Goal: Answer question/provide support: Share knowledge or assist other users

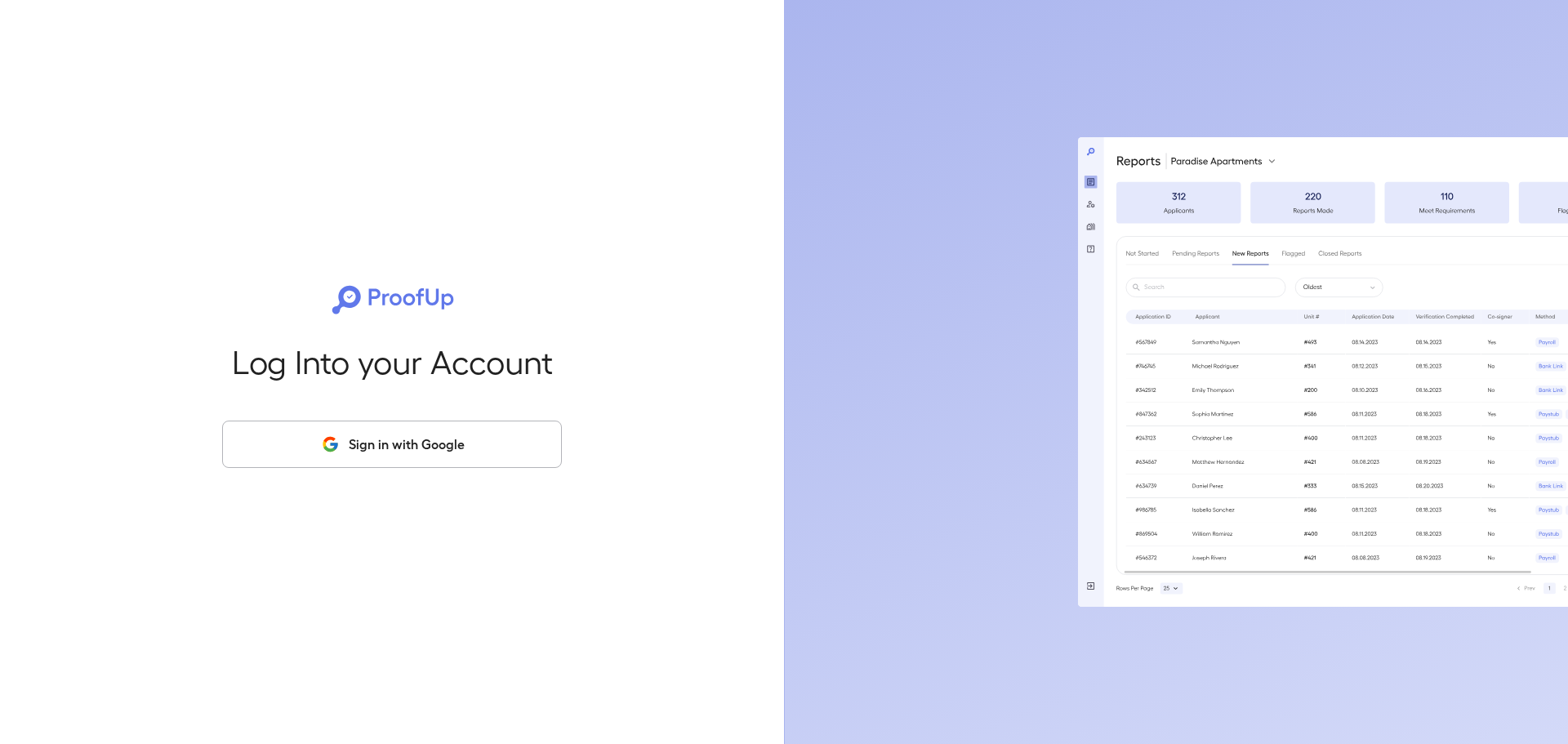
click at [371, 461] on button "Sign in with Google" at bounding box center [392, 444] width 339 height 48
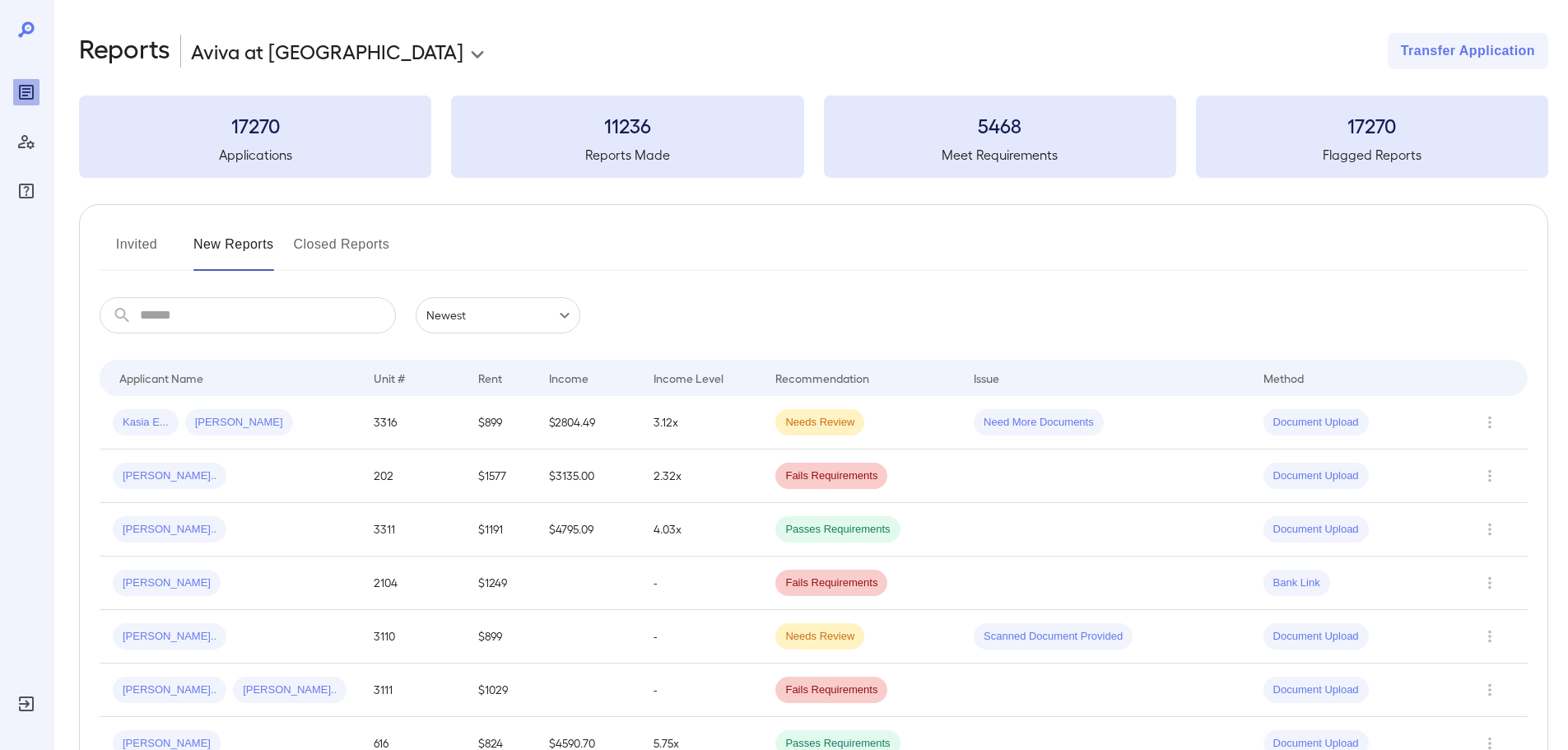
click at [139, 233] on button "Invited" at bounding box center [137, 251] width 74 height 40
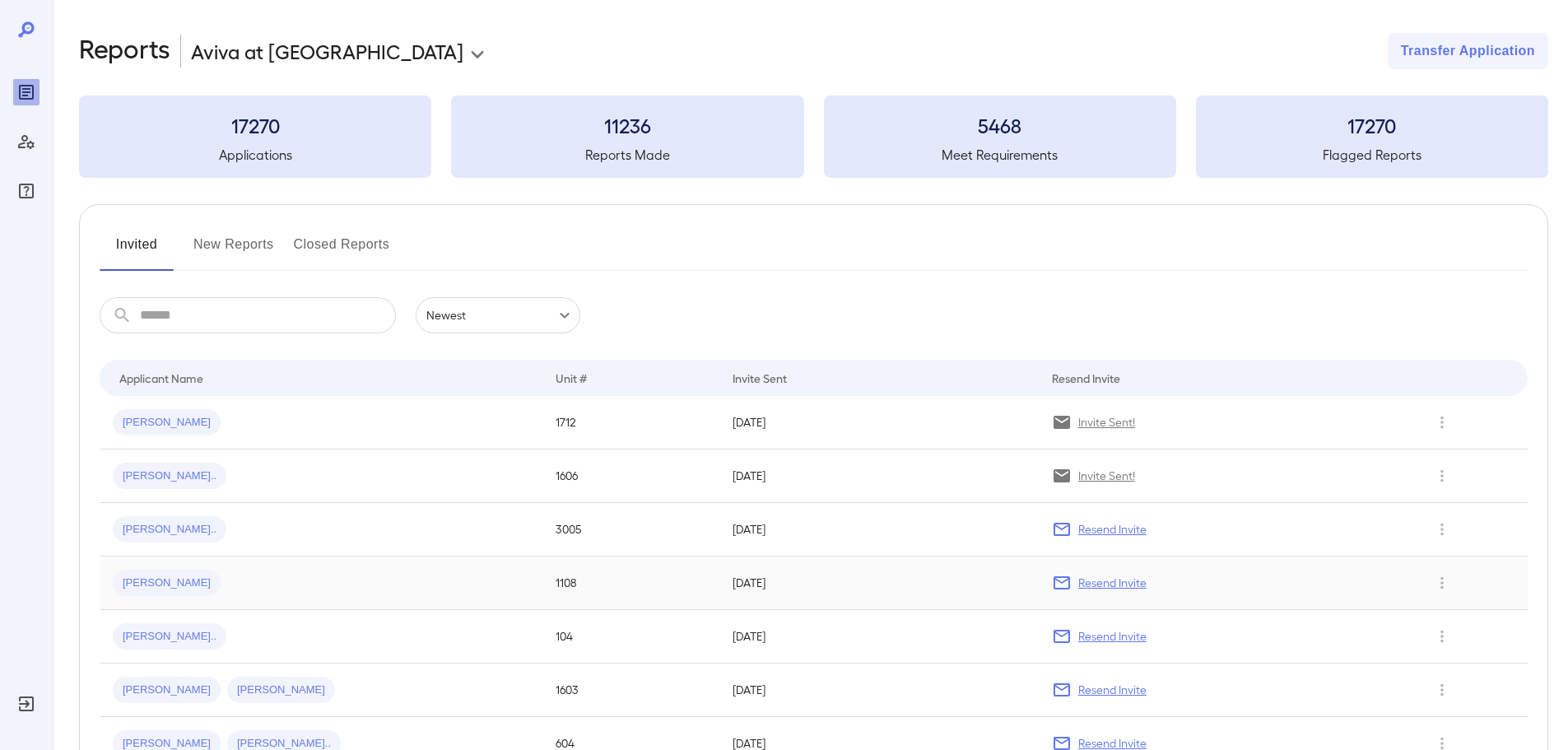
click at [150, 592] on div "Jose E..." at bounding box center [167, 583] width 108 height 26
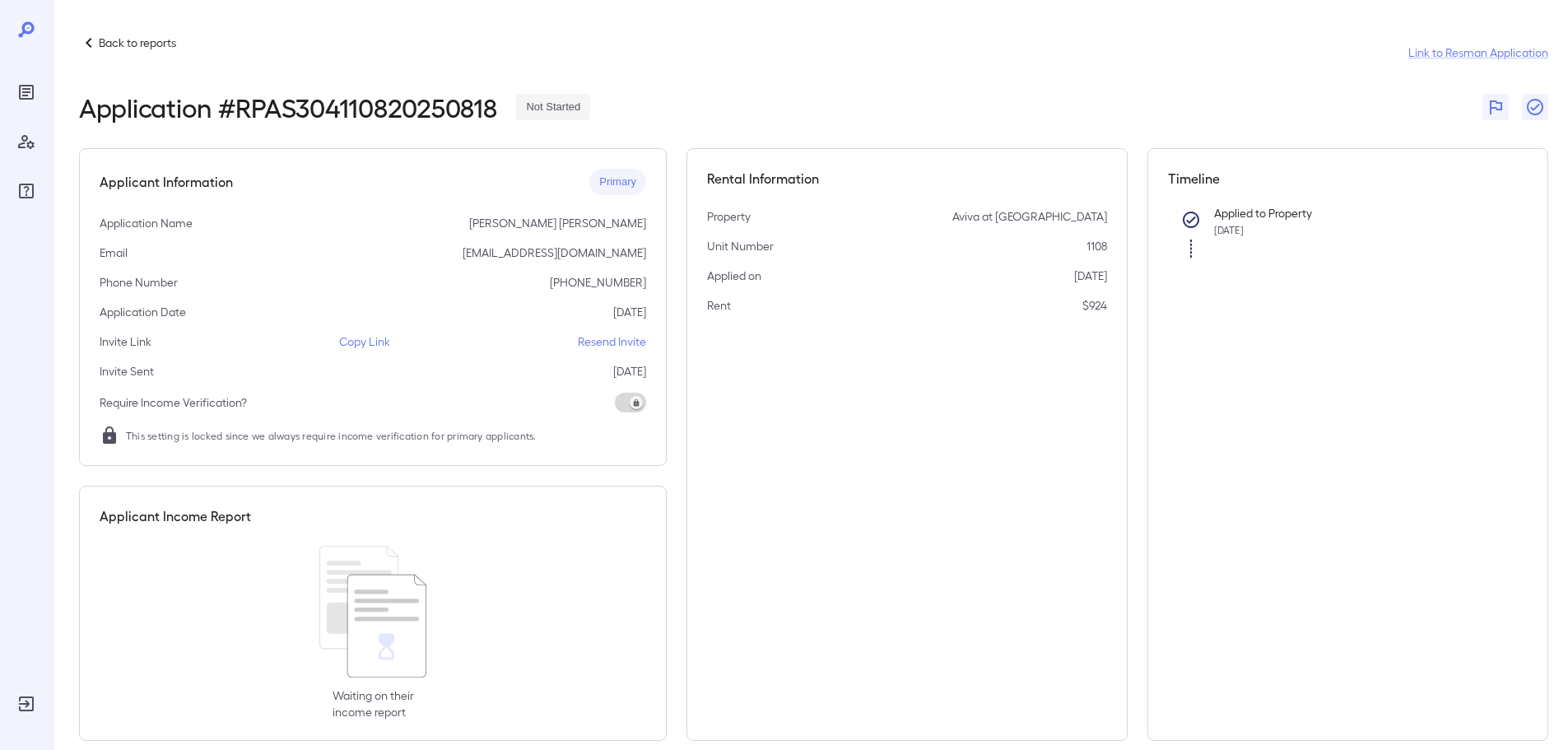
click at [358, 229] on div "Application Name Jose Esau Garcia Leiva" at bounding box center [373, 223] width 547 height 17
click at [355, 343] on p "Copy Link" at bounding box center [364, 341] width 51 height 17
click at [102, 40] on p "Back to reports" at bounding box center [138, 43] width 78 height 17
